Goal: Complete application form

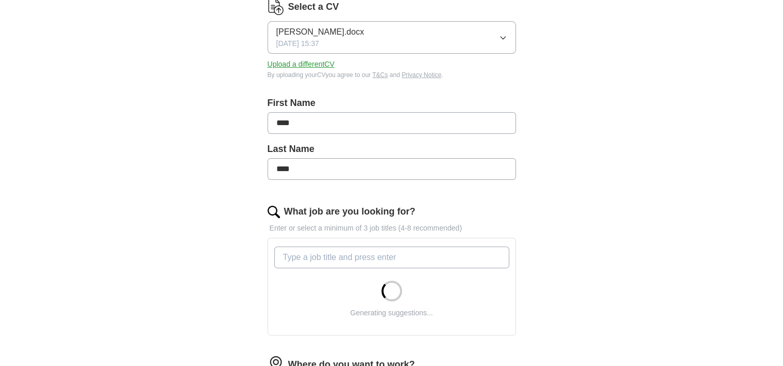
scroll to position [159, 0]
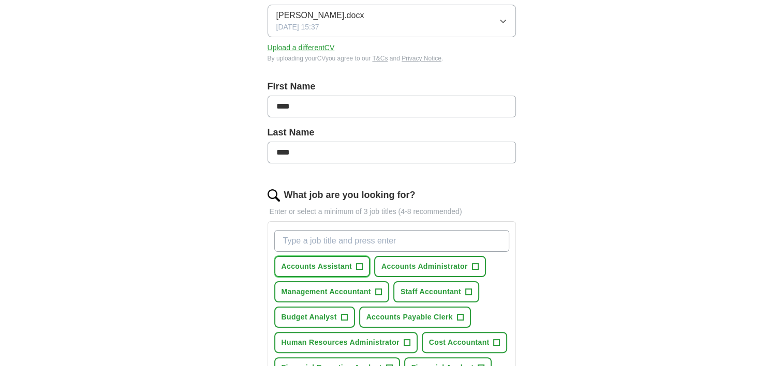
click at [358, 265] on span "+" at bounding box center [359, 267] width 6 height 8
click at [473, 263] on span "+" at bounding box center [475, 267] width 6 height 8
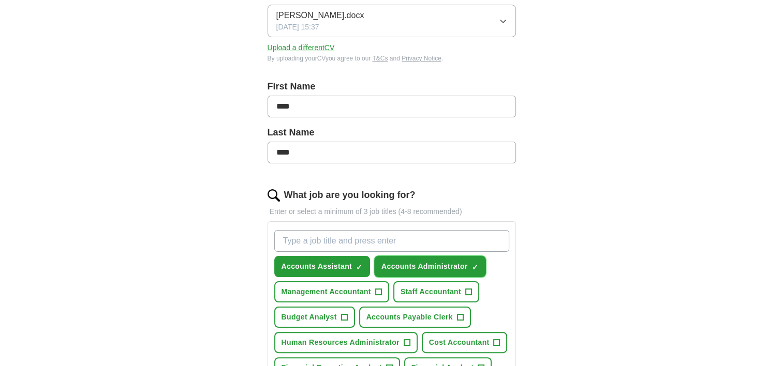
scroll to position [211, 0]
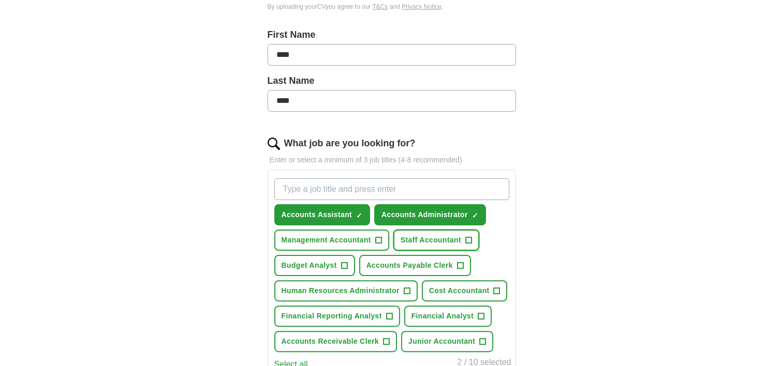
click at [468, 238] on span "+" at bounding box center [468, 240] width 6 height 8
click at [378, 236] on span "+" at bounding box center [378, 240] width 6 height 8
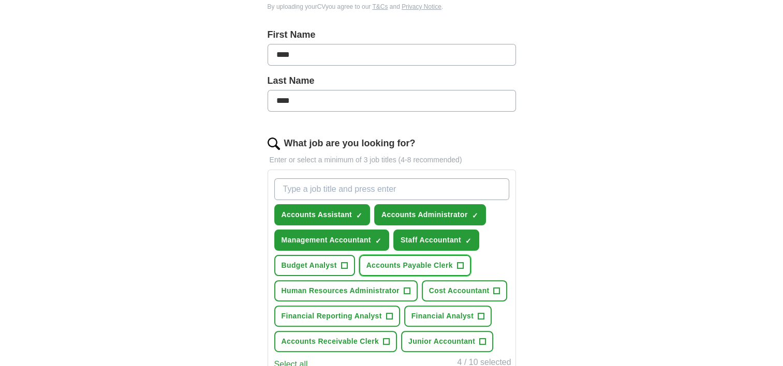
click at [460, 262] on span "+" at bounding box center [460, 266] width 6 height 8
click at [493, 287] on span "+" at bounding box center [496, 291] width 6 height 8
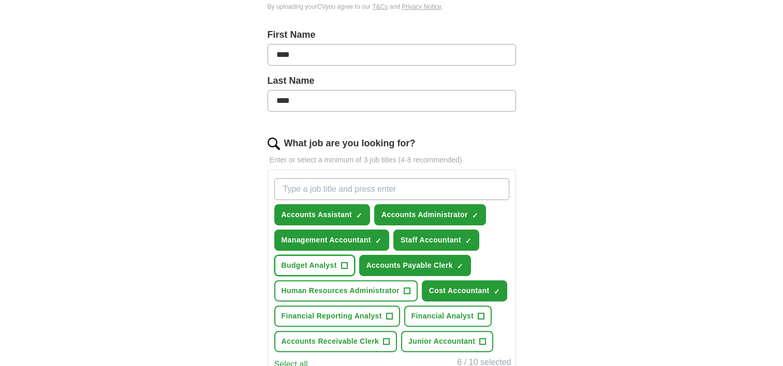
click at [343, 262] on span "+" at bounding box center [344, 266] width 6 height 8
click at [387, 312] on span "+" at bounding box center [389, 316] width 6 height 8
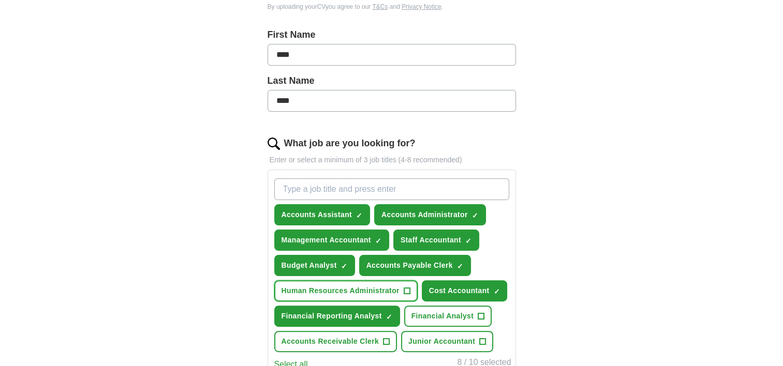
click at [407, 287] on span "+" at bounding box center [406, 291] width 6 height 8
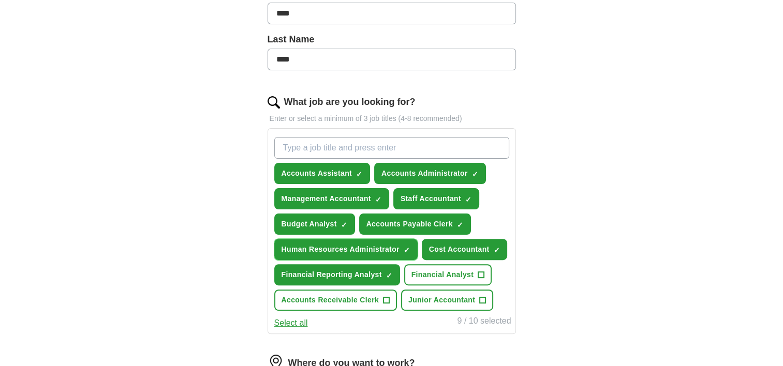
scroll to position [252, 0]
click at [304, 319] on button "Select all" at bounding box center [291, 323] width 34 height 12
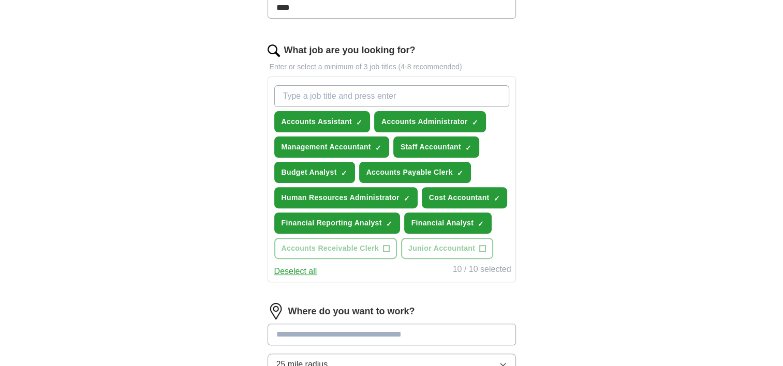
scroll to position [303, 0]
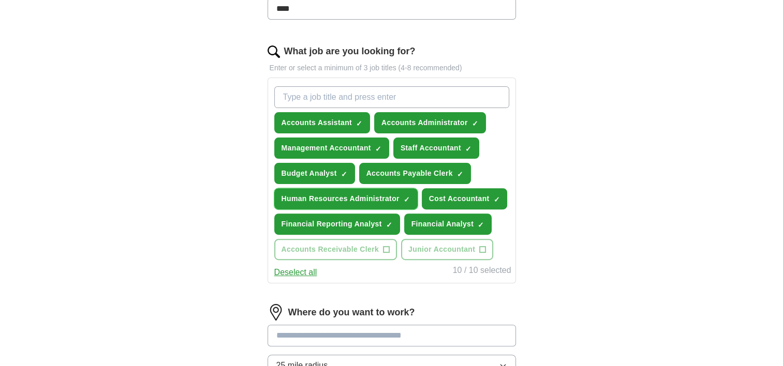
click at [0, 0] on span "×" at bounding box center [0, 0] width 0 height 0
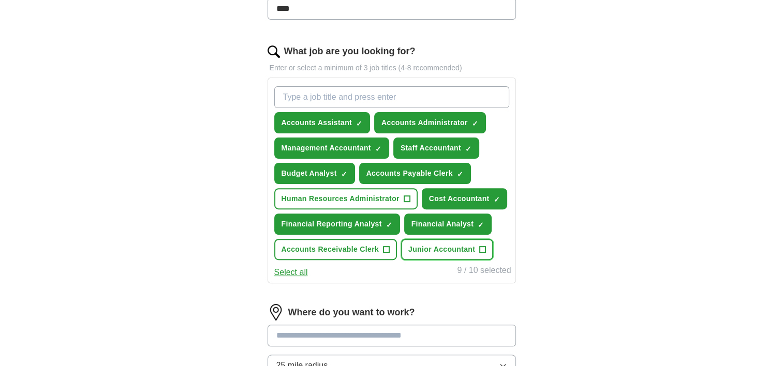
click at [480, 246] on span "+" at bounding box center [482, 250] width 6 height 8
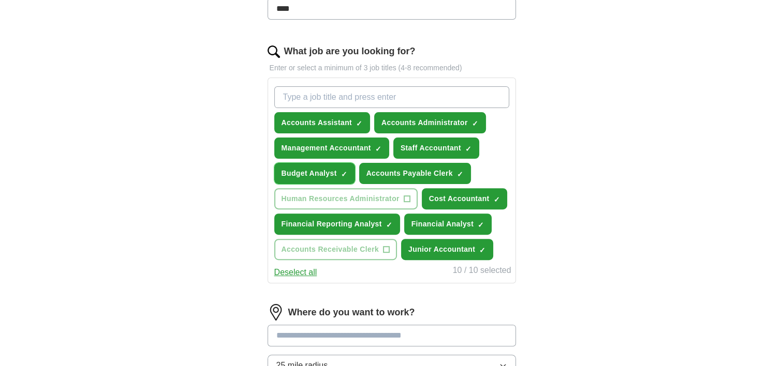
click at [346, 171] on span "✓ ×" at bounding box center [344, 174] width 6 height 6
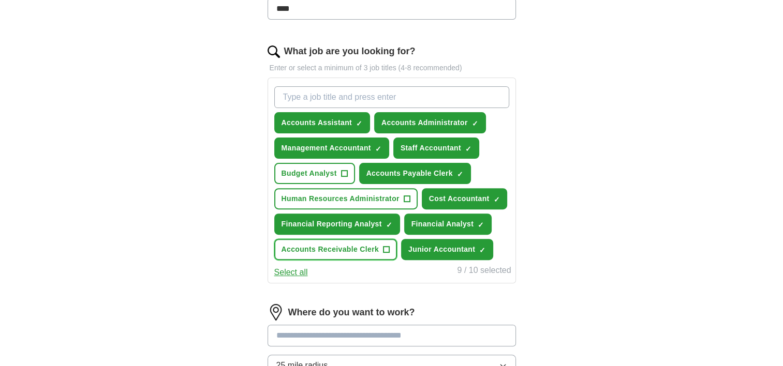
click at [381, 241] on button "Accounts Receivable Clerk +" at bounding box center [335, 249] width 123 height 21
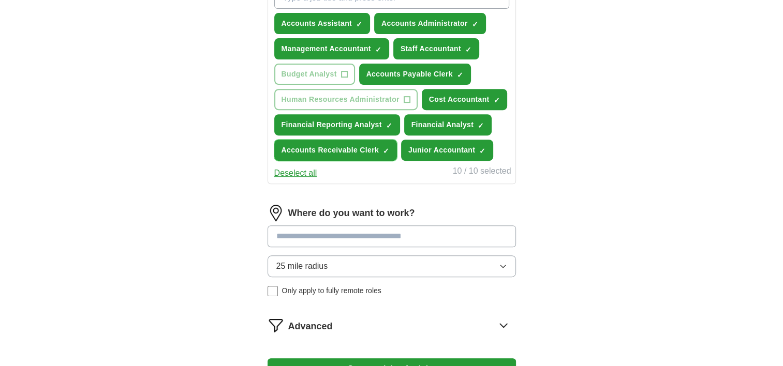
scroll to position [401, 0]
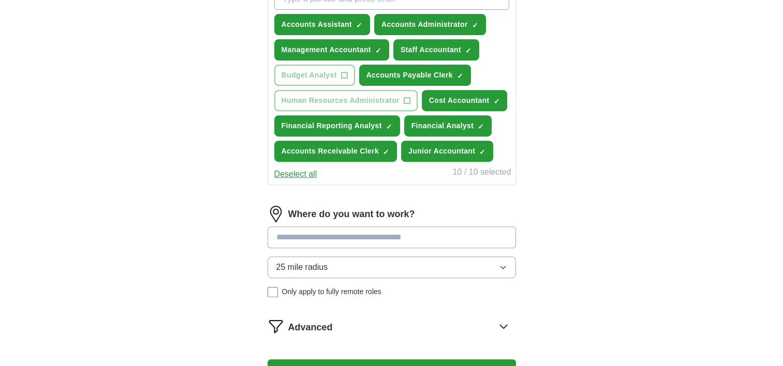
click at [369, 233] on input at bounding box center [391, 238] width 248 height 22
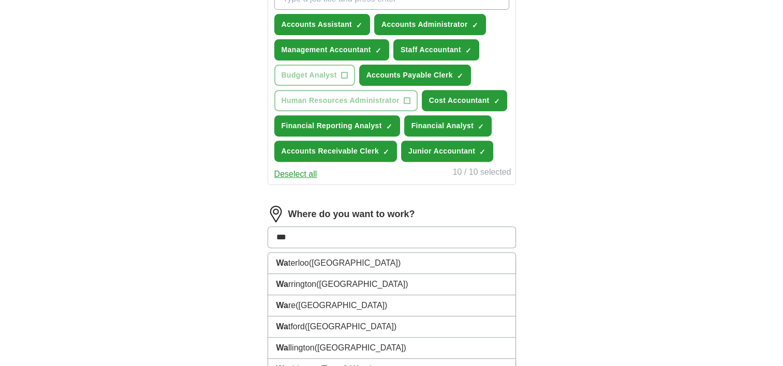
type input "****"
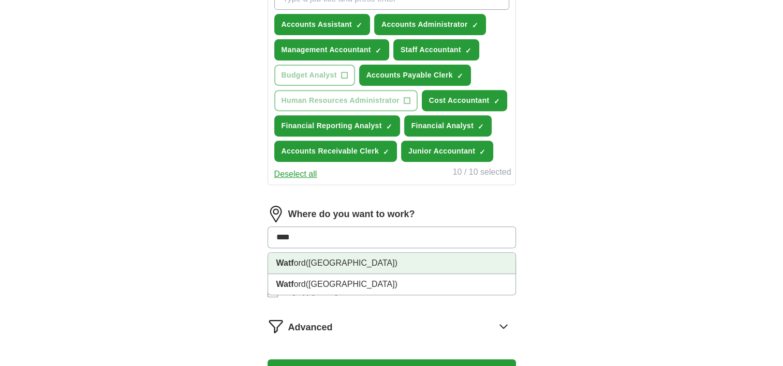
click at [341, 261] on span "([GEOGRAPHIC_DATA])" at bounding box center [352, 263] width 92 height 9
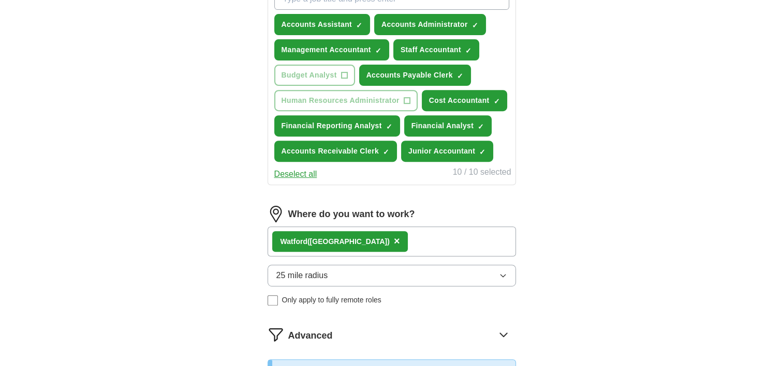
click at [377, 275] on button "25 mile radius" at bounding box center [391, 276] width 248 height 22
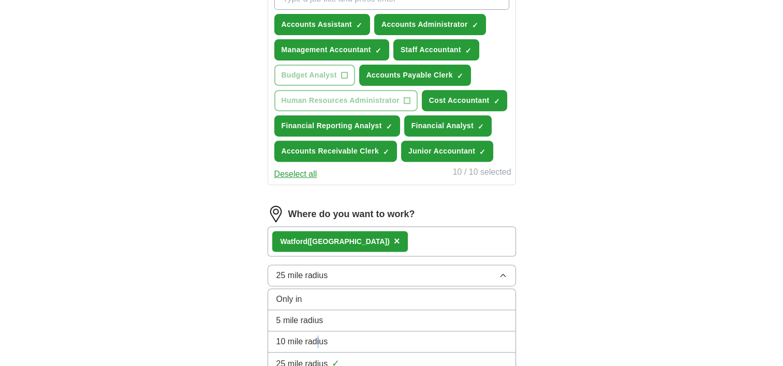
drag, startPoint x: 338, startPoint y: 338, endPoint x: 318, endPoint y: 339, distance: 20.2
click at [318, 339] on span "10 mile radius" at bounding box center [302, 342] width 52 height 12
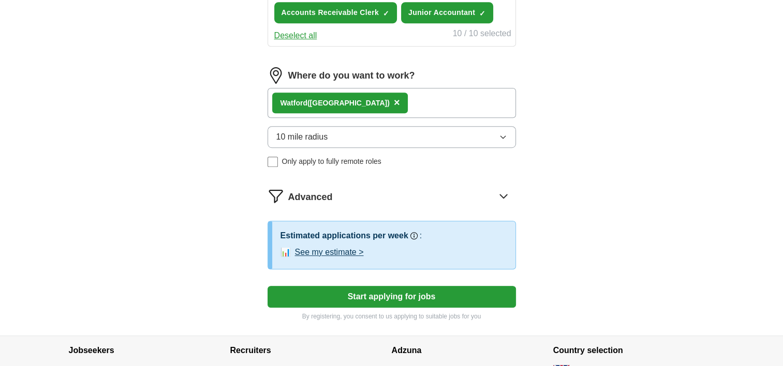
scroll to position [546, 0]
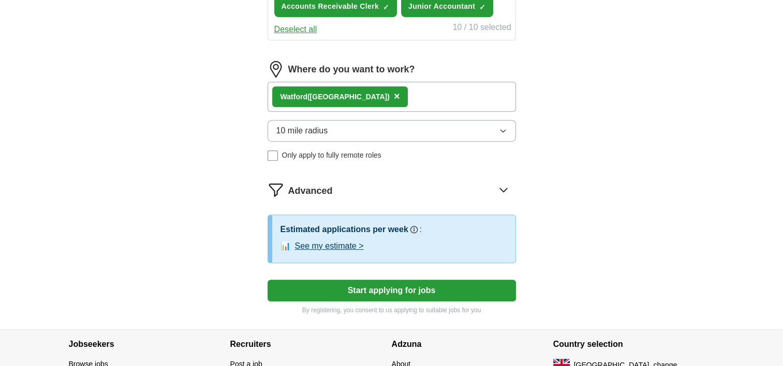
click at [399, 281] on button "Start applying for jobs" at bounding box center [391, 291] width 248 height 22
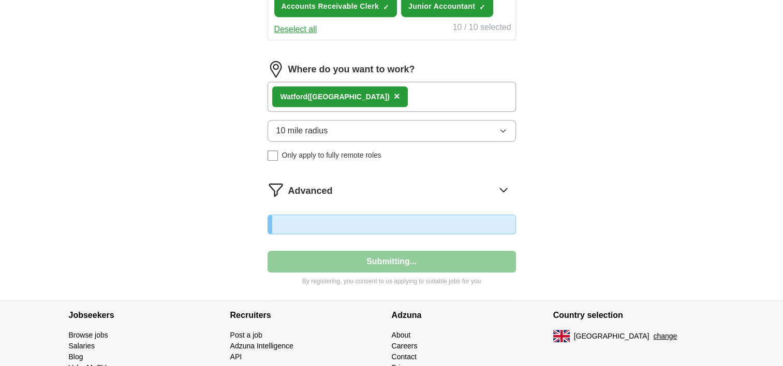
select select "**"
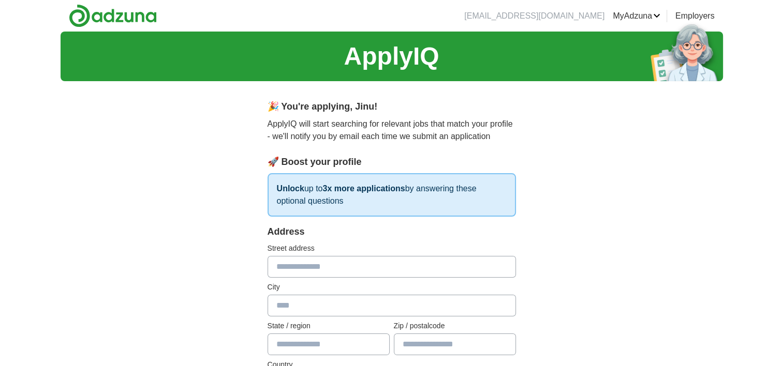
scroll to position [31, 0]
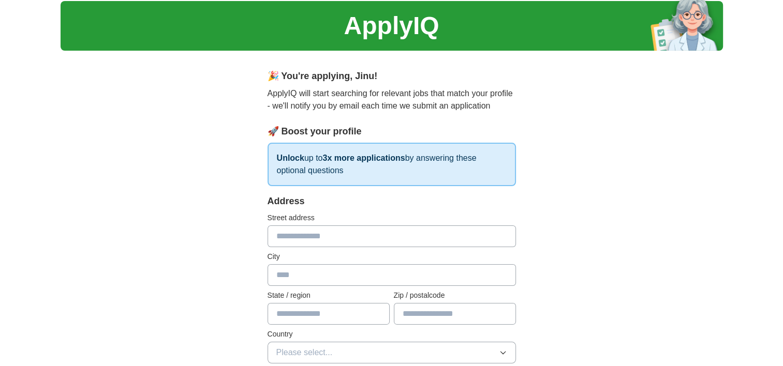
click at [348, 236] on input "text" at bounding box center [391, 237] width 248 height 22
type input "**********"
type input "*******"
type input "**********"
type input "*******"
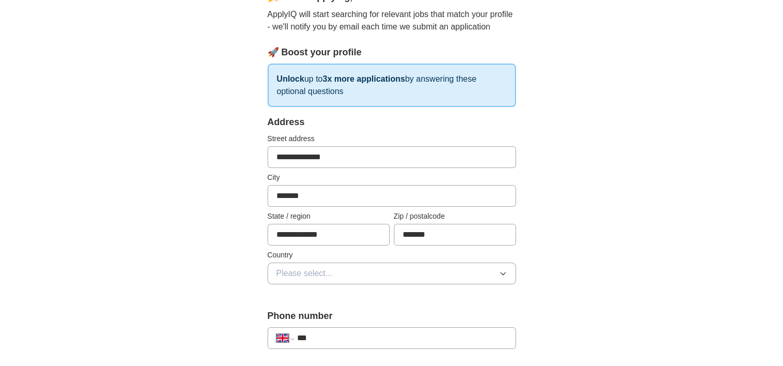
scroll to position [110, 0]
click at [378, 270] on button "Please select..." at bounding box center [391, 274] width 248 height 22
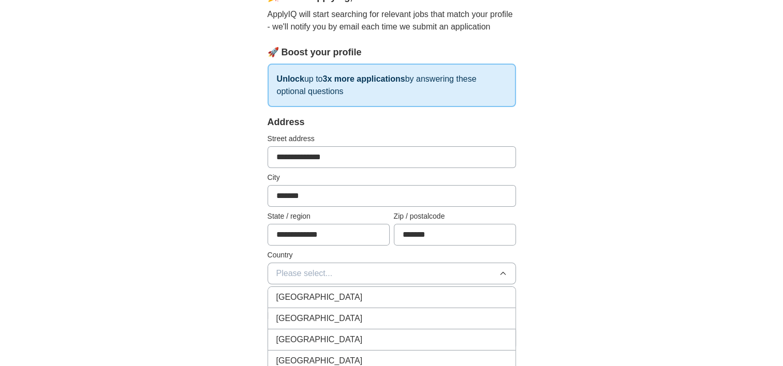
click at [352, 298] on div "[GEOGRAPHIC_DATA]" at bounding box center [391, 297] width 231 height 12
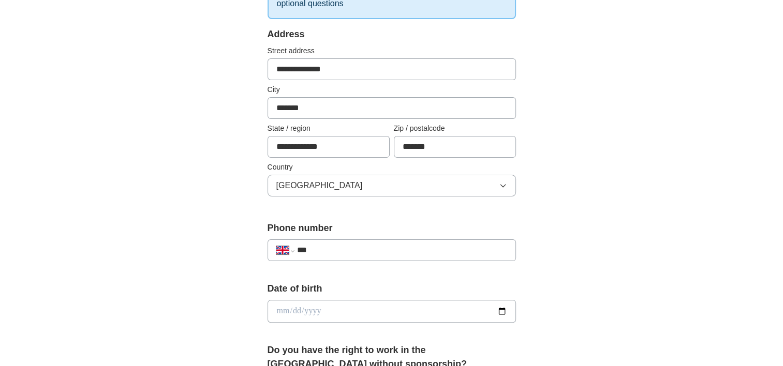
scroll to position [197, 0]
click at [351, 251] on input "***" at bounding box center [401, 251] width 210 height 12
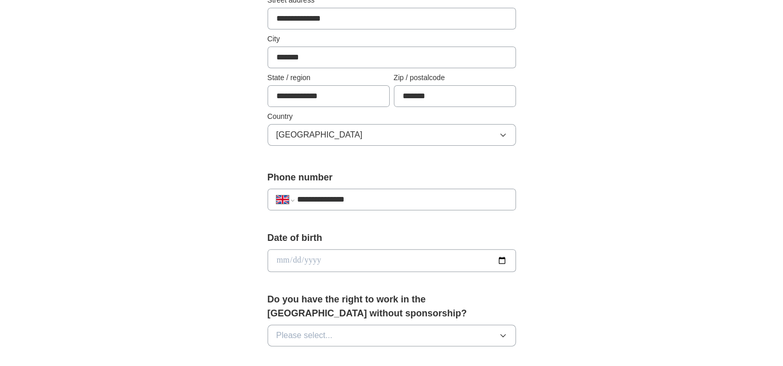
scroll to position [256, 0]
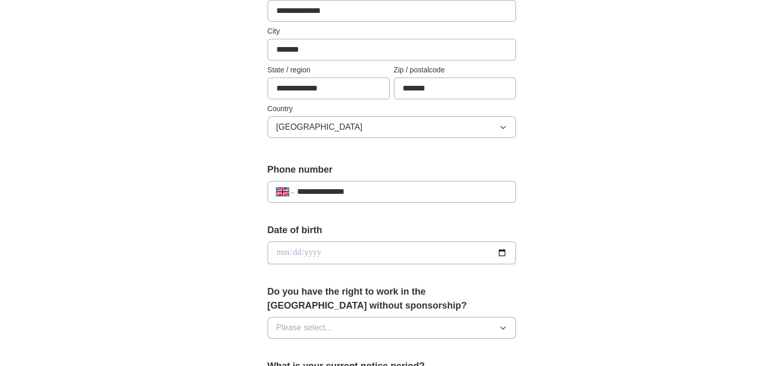
type input "**********"
click at [351, 251] on input "date" at bounding box center [391, 253] width 248 height 23
type input "**********"
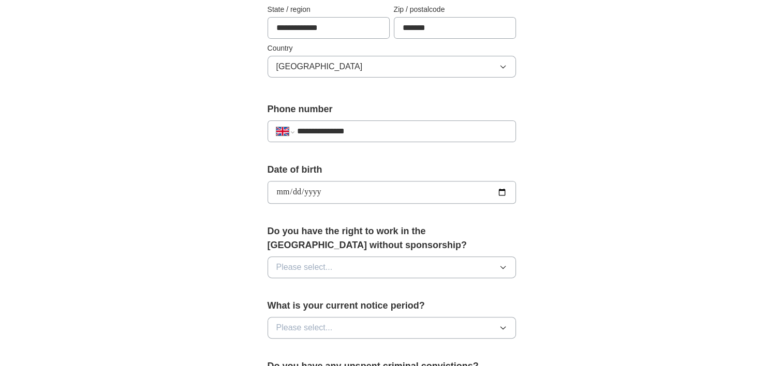
scroll to position [318, 0]
click at [395, 264] on button "Please select..." at bounding box center [391, 267] width 248 height 22
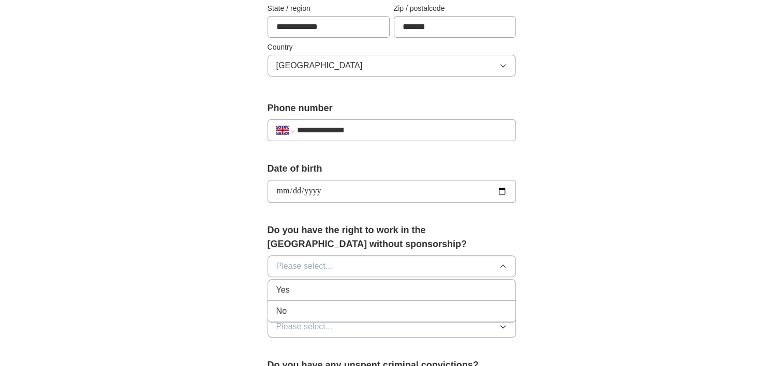
click at [369, 286] on div "Yes" at bounding box center [391, 290] width 231 height 12
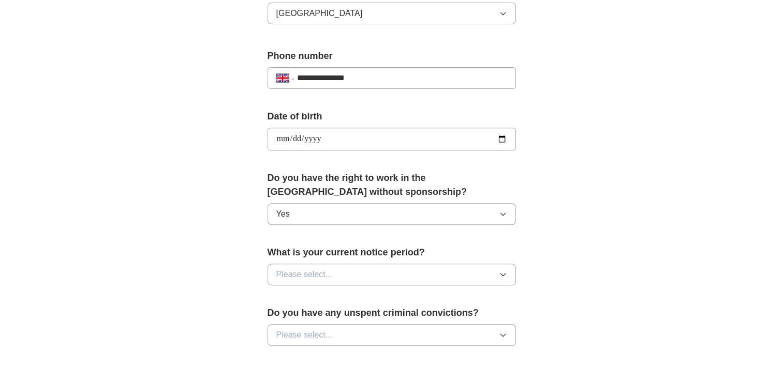
scroll to position [370, 0]
click at [383, 269] on button "Please select..." at bounding box center [391, 274] width 248 height 22
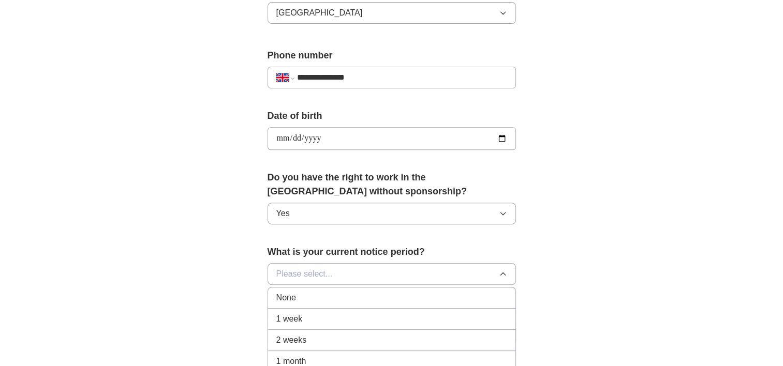
click at [362, 297] on div "None" at bounding box center [391, 298] width 231 height 12
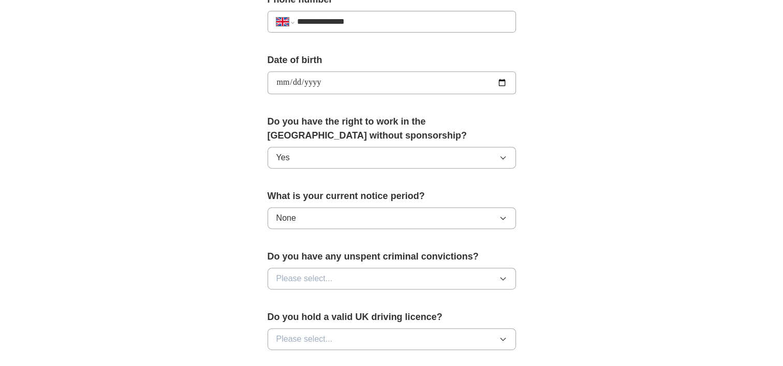
scroll to position [434, 0]
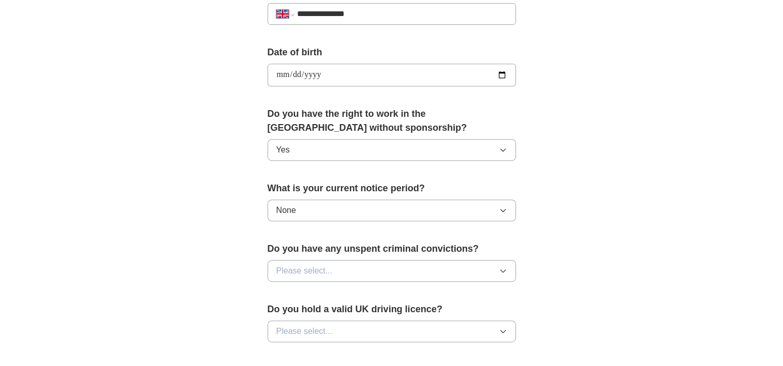
click at [372, 269] on button "Please select..." at bounding box center [391, 271] width 248 height 22
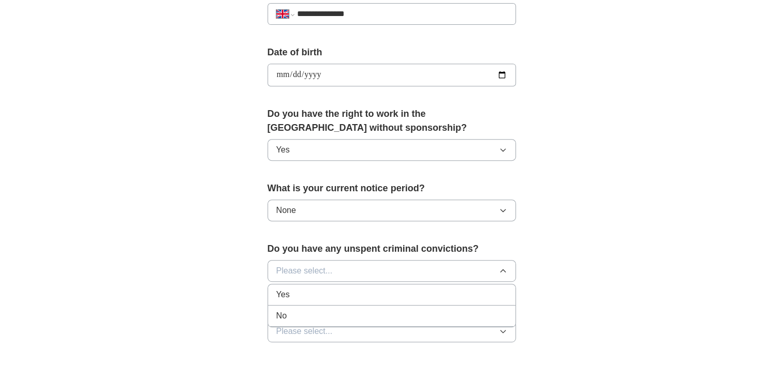
click at [350, 311] on div "No" at bounding box center [391, 316] width 231 height 12
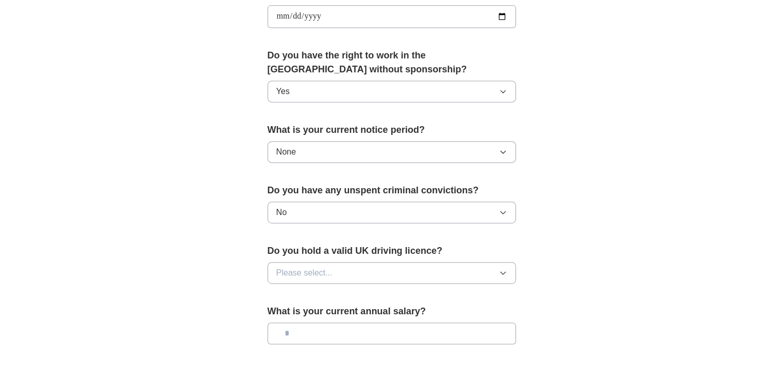
scroll to position [499, 0]
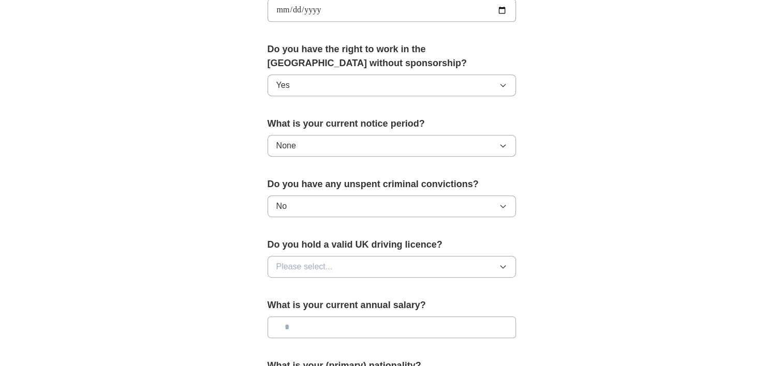
click at [367, 264] on button "Please select..." at bounding box center [391, 267] width 248 height 22
click at [346, 306] on div "No" at bounding box center [391, 312] width 231 height 12
click at [337, 325] on input "text" at bounding box center [391, 328] width 248 height 22
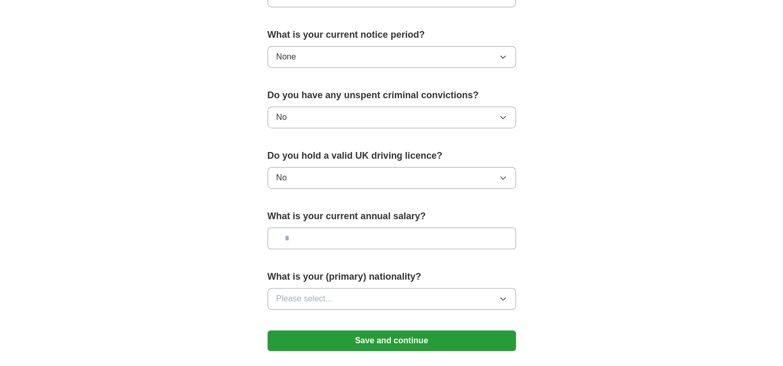
scroll to position [587, 0]
click at [346, 295] on button "Please select..." at bounding box center [391, 300] width 248 height 22
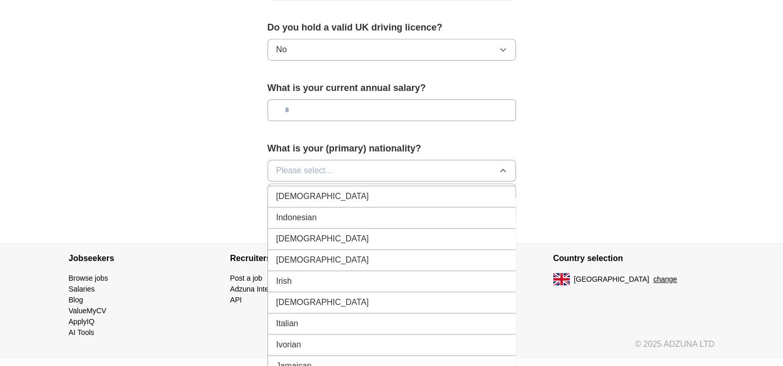
scroll to position [1694, 0]
click at [322, 191] on div "[DEMOGRAPHIC_DATA]" at bounding box center [391, 197] width 231 height 12
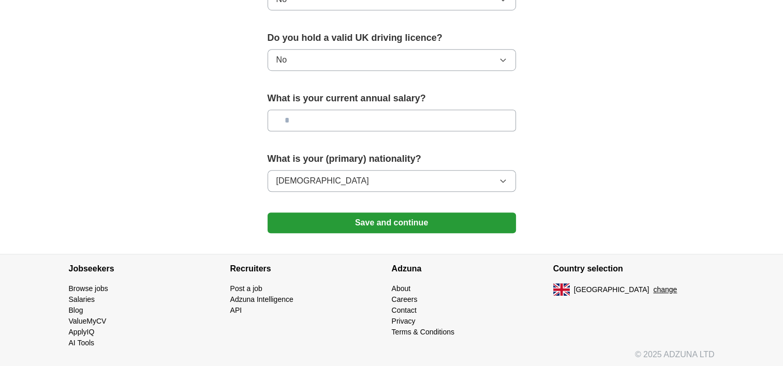
click at [360, 223] on button "Save and continue" at bounding box center [391, 223] width 248 height 21
